Goal: Transaction & Acquisition: Download file/media

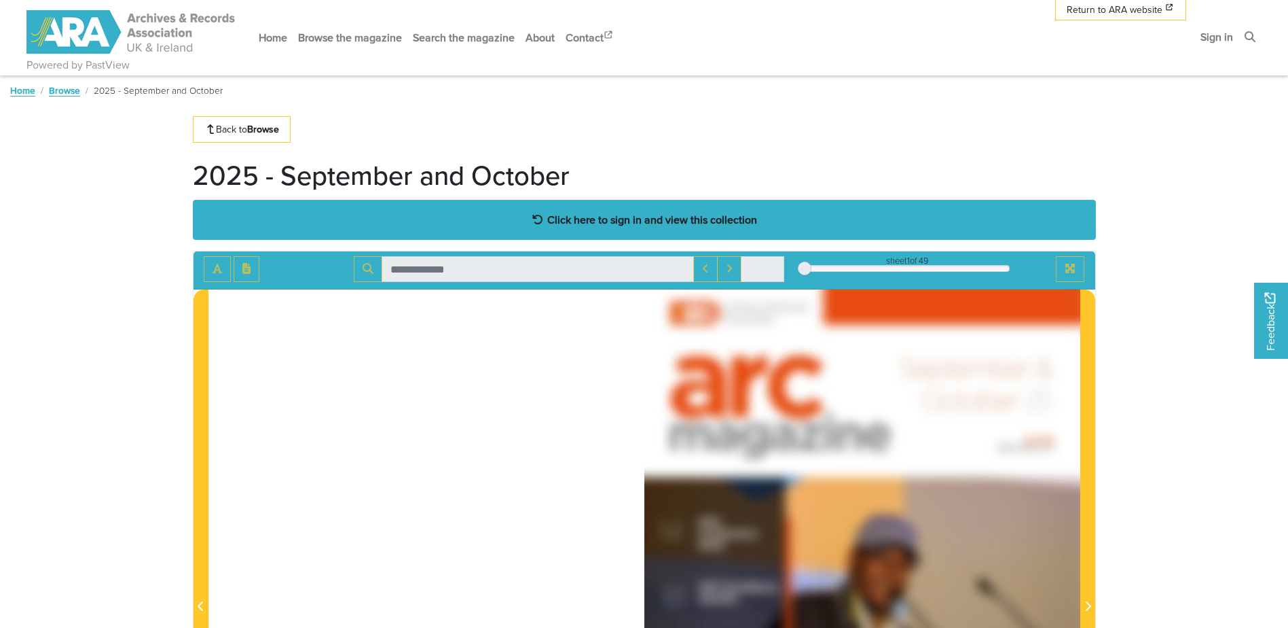
click at [649, 217] on strong "Click here to sign in and view this collection" at bounding box center [652, 219] width 210 height 15
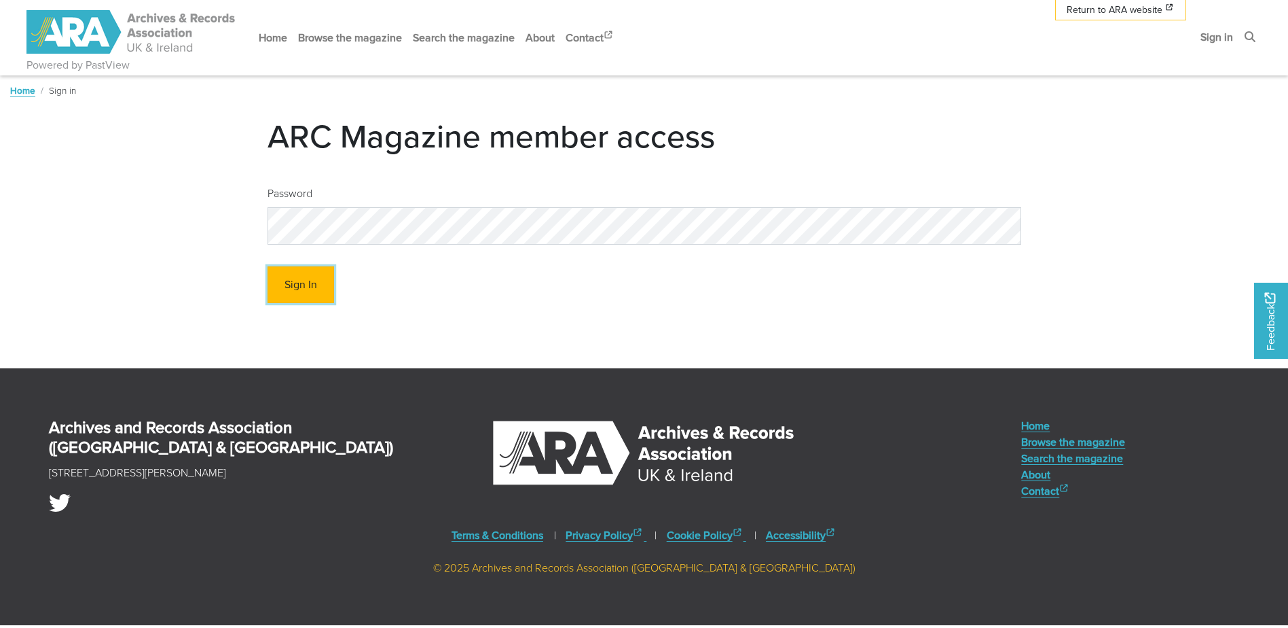
click at [319, 278] on button "Sign In" at bounding box center [301, 284] width 67 height 37
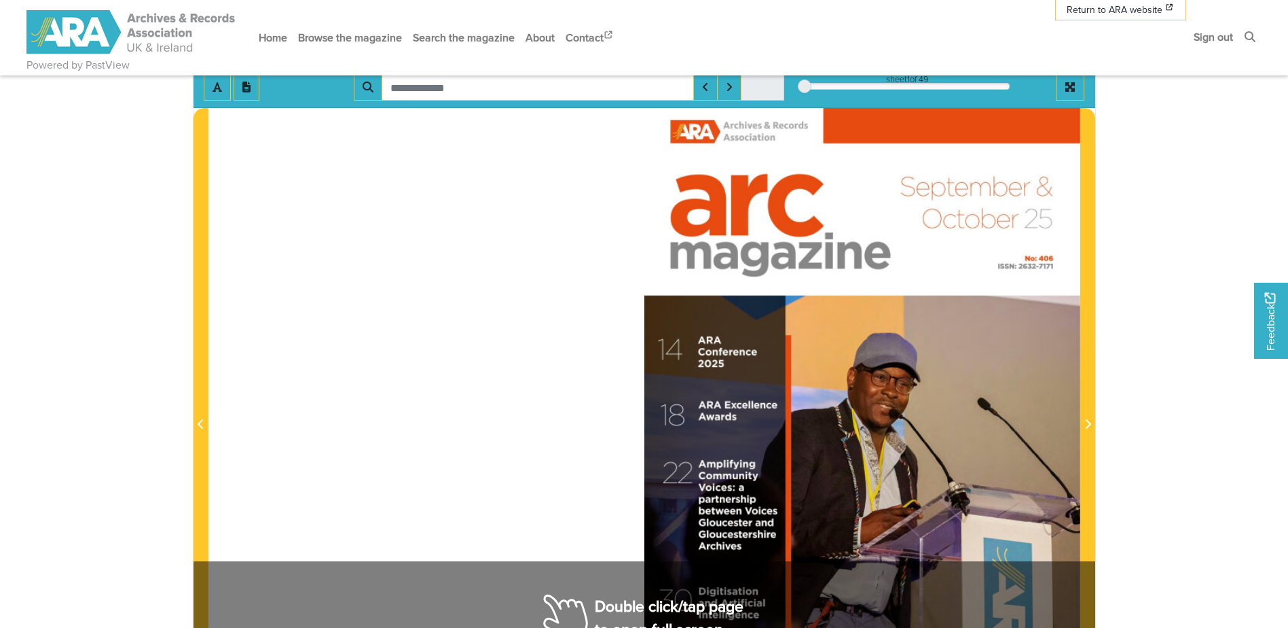
scroll to position [340, 0]
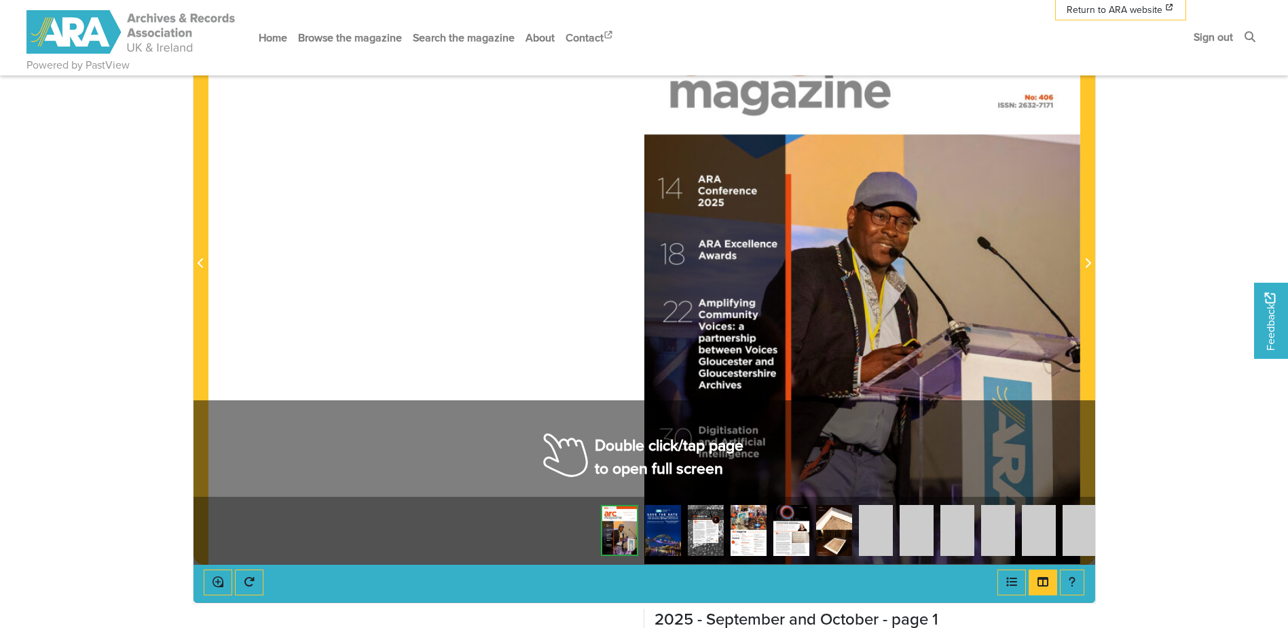
click at [672, 441] on div at bounding box center [863, 255] width 436 height 617
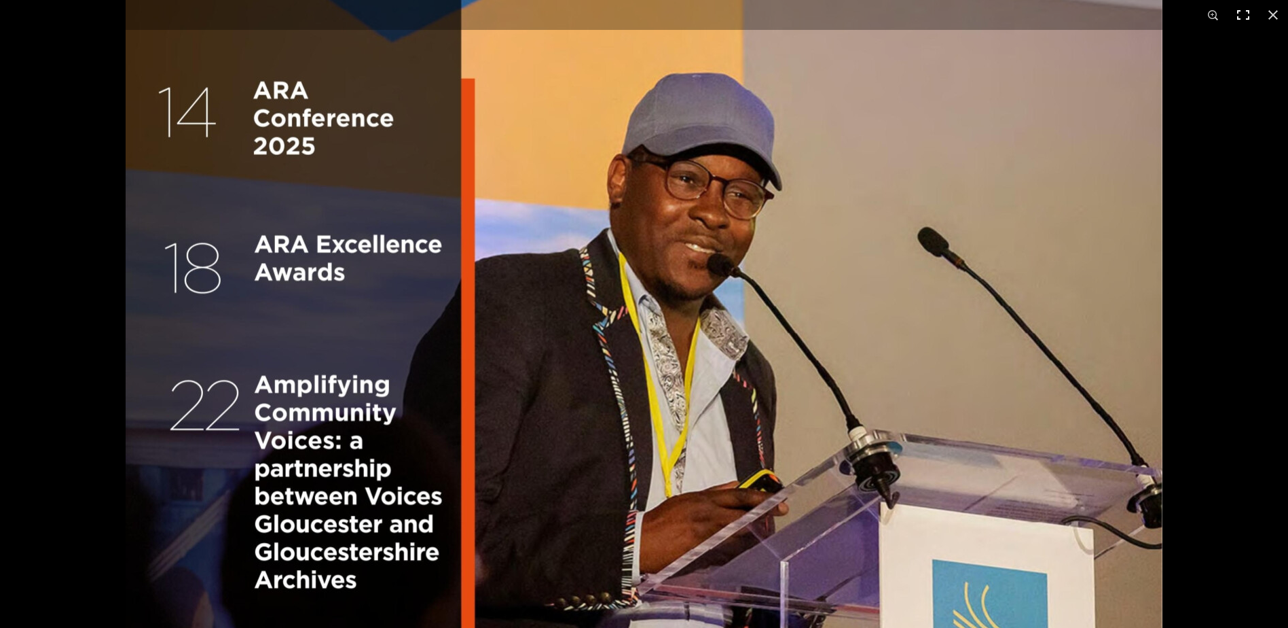
click at [1243, 14] on button at bounding box center [1244, 15] width 30 height 30
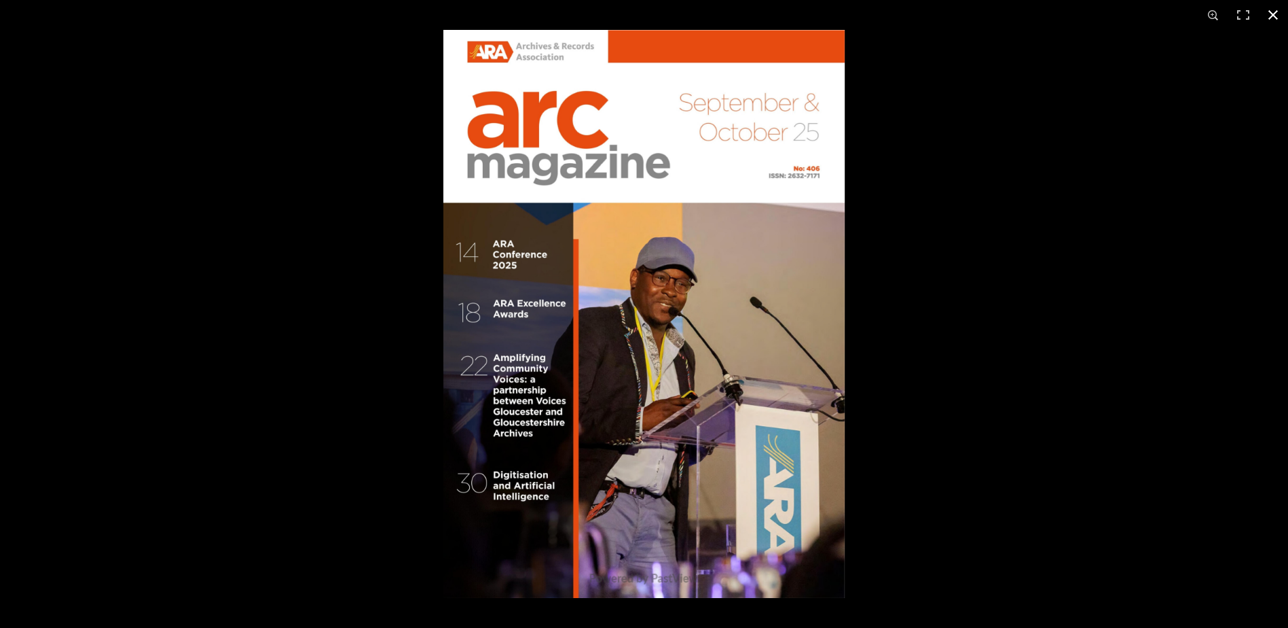
click at [1278, 12] on button at bounding box center [1274, 15] width 30 height 30
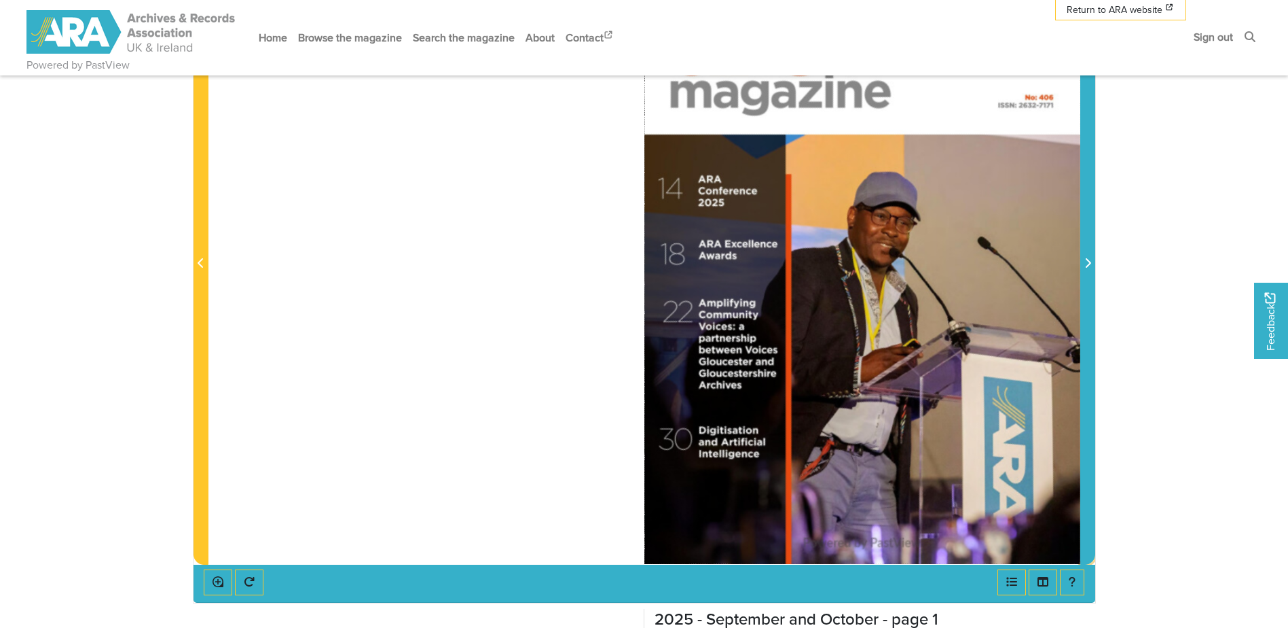
click at [1086, 259] on icon "Next Page" at bounding box center [1087, 263] width 5 height 10
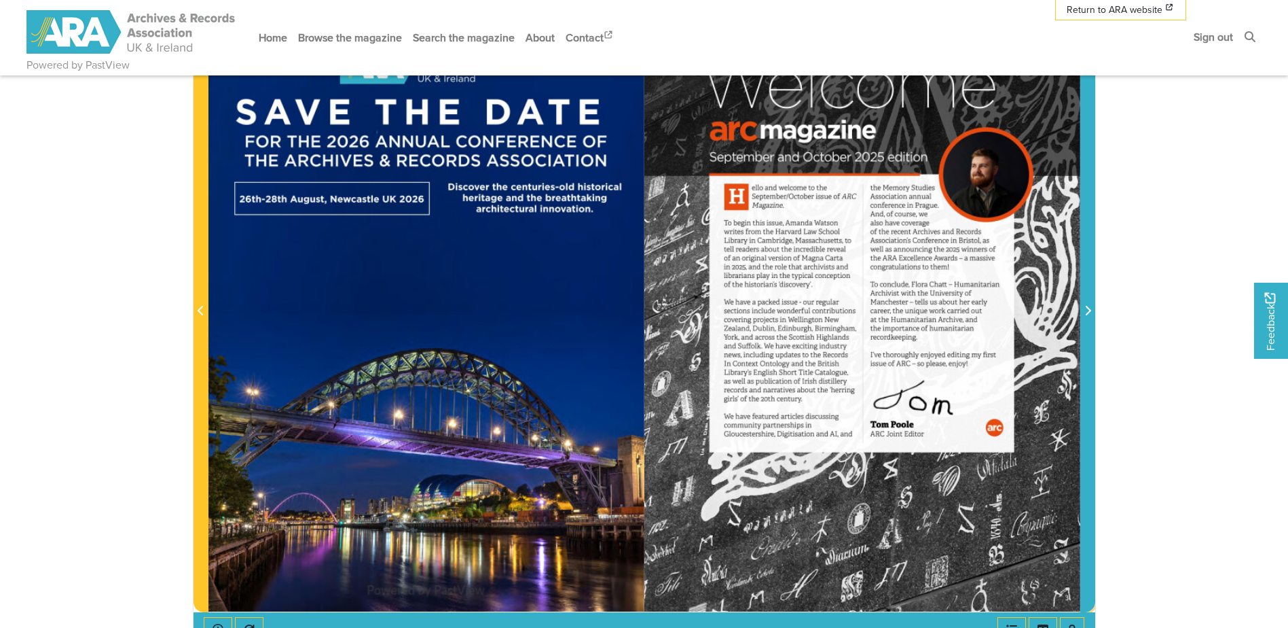
scroll to position [272, 0]
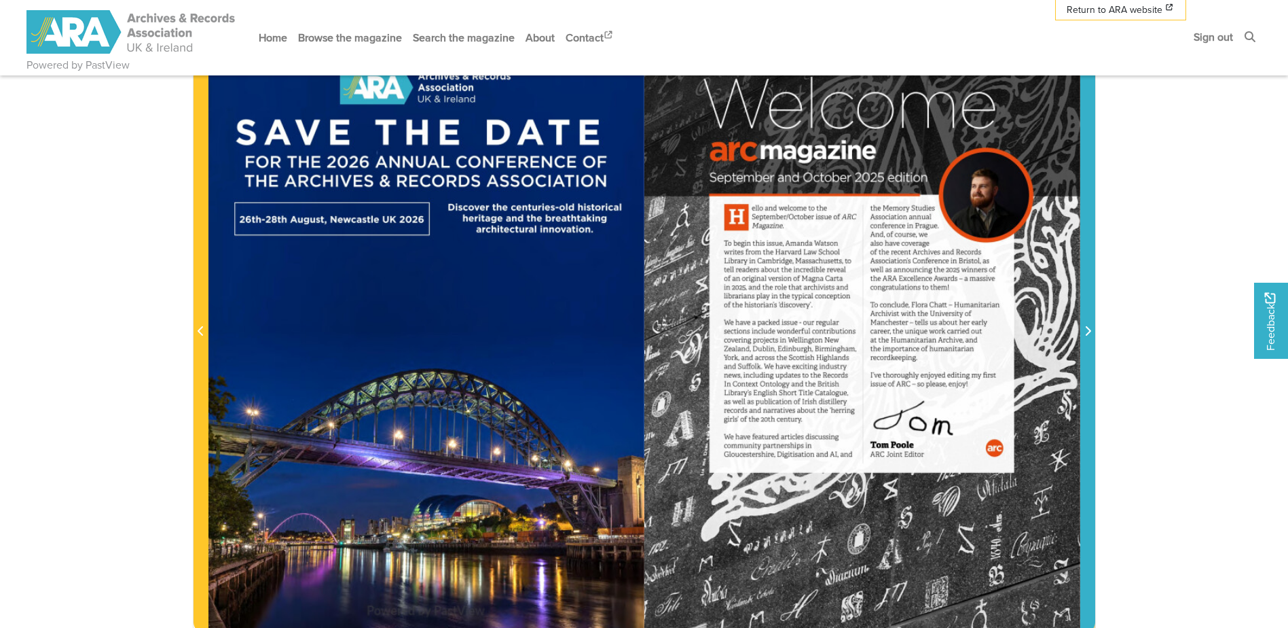
click at [1087, 328] on icon "Next Page" at bounding box center [1087, 331] width 5 height 10
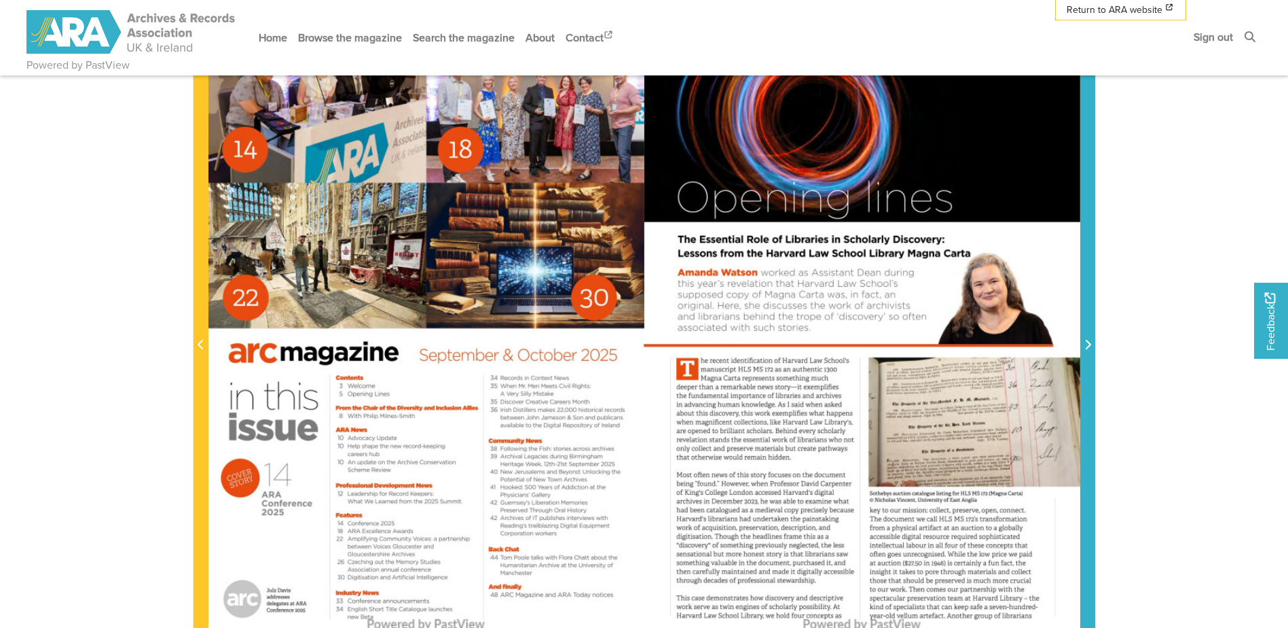
scroll to position [340, 0]
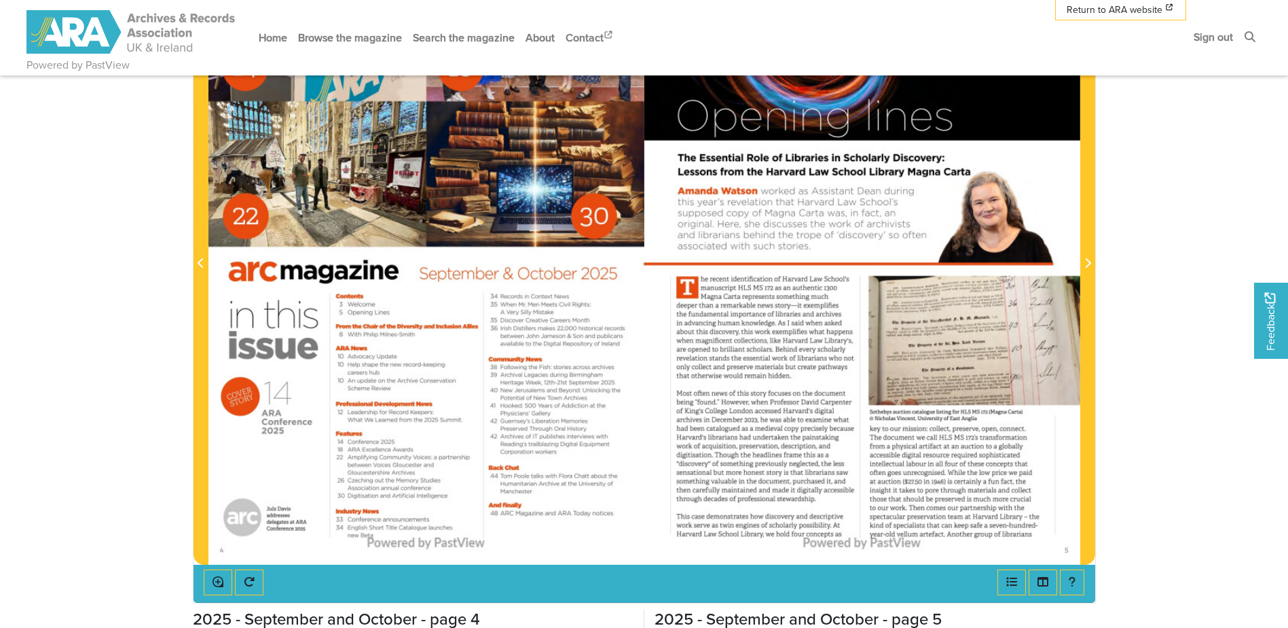
click at [873, 401] on div at bounding box center [863, 255] width 436 height 617
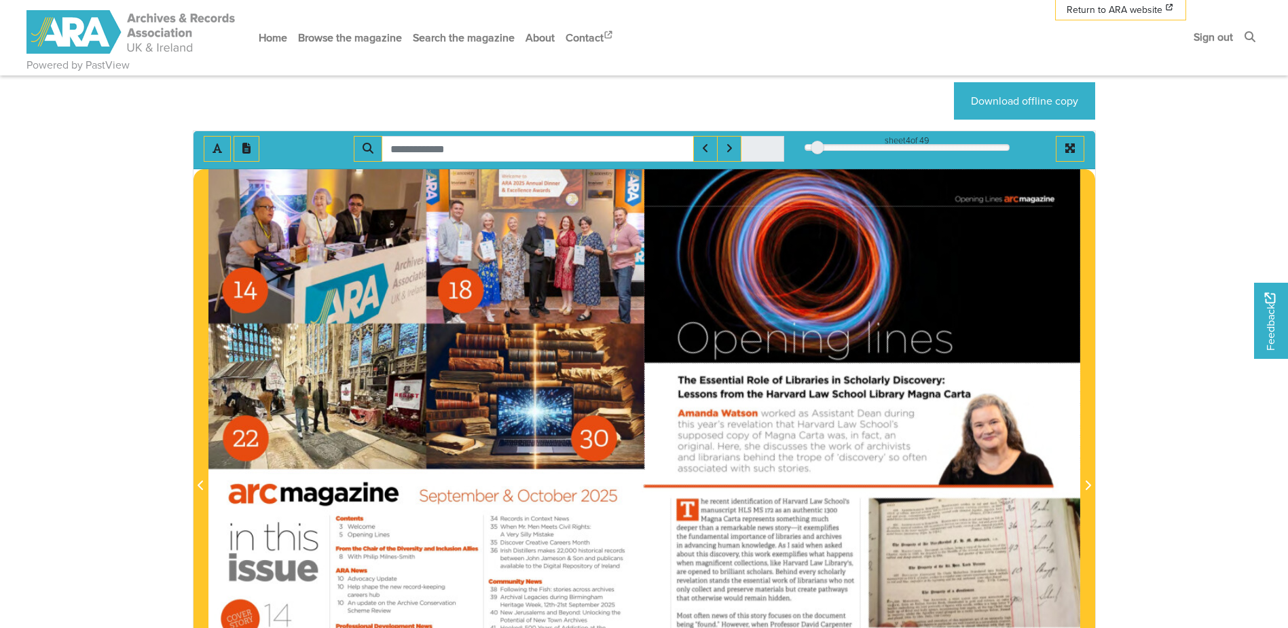
scroll to position [68, 0]
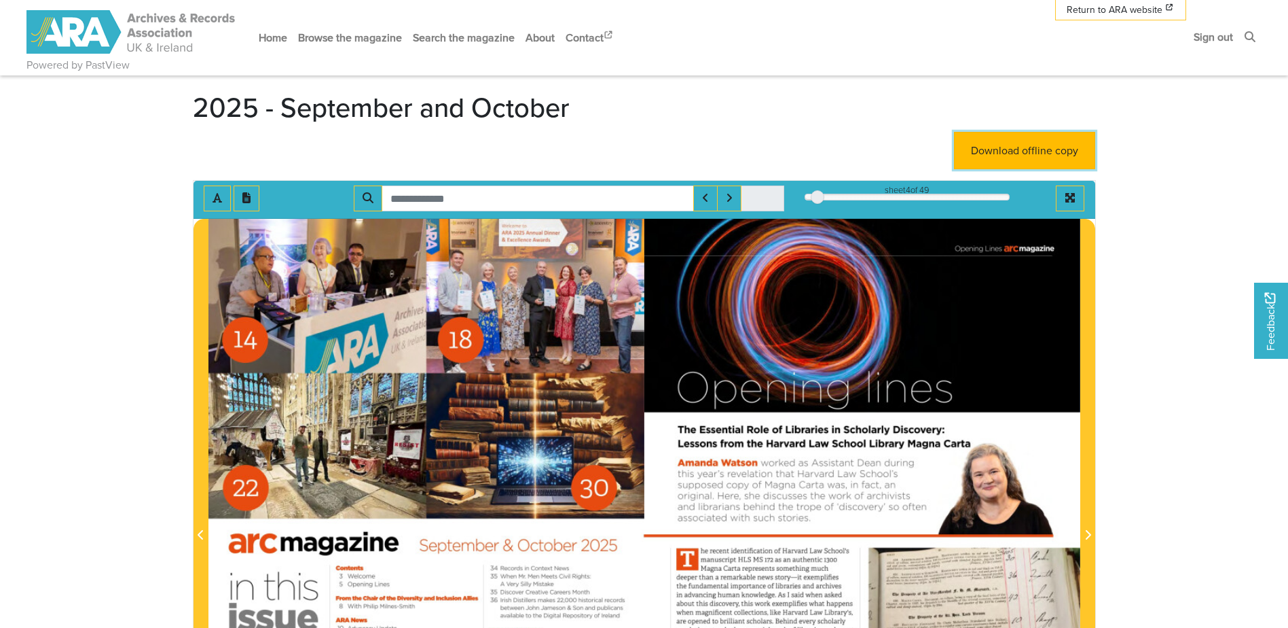
click at [1051, 143] on link "Download offline copy" at bounding box center [1024, 150] width 141 height 37
